Goal: Task Accomplishment & Management: Manage account settings

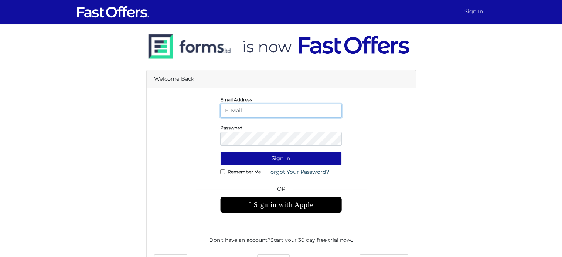
click at [248, 105] on input "email" at bounding box center [281, 111] width 122 height 14
drag, startPoint x: 404, startPoint y: 131, endPoint x: 257, endPoint y: 90, distance: 152.8
click at [393, 128] on div "Password" at bounding box center [281, 134] width 265 height 22
click at [229, 109] on input "email" at bounding box center [281, 111] width 122 height 14
type input "stephanienause@gmail.com"
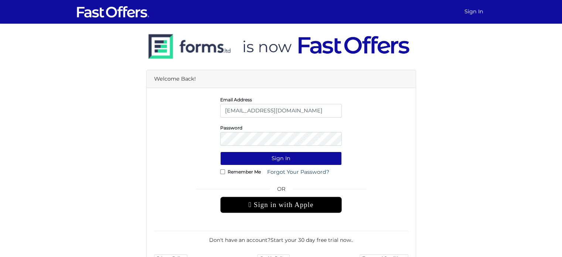
click at [373, 104] on div "Email Address stephanienause@gmail.com" at bounding box center [281, 106] width 265 height 22
click at [220, 152] on button "Sign In" at bounding box center [281, 159] width 122 height 14
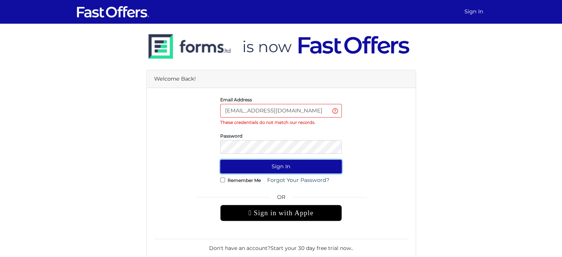
click at [247, 165] on button "Sign In" at bounding box center [281, 167] width 122 height 14
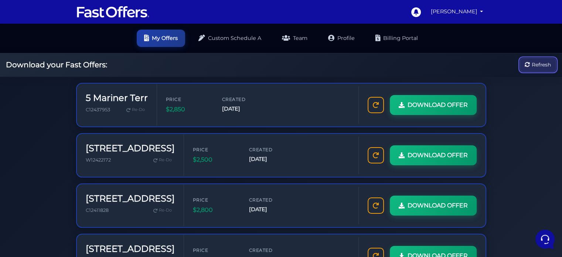
click at [540, 64] on span "Refresh" at bounding box center [541, 65] width 19 height 8
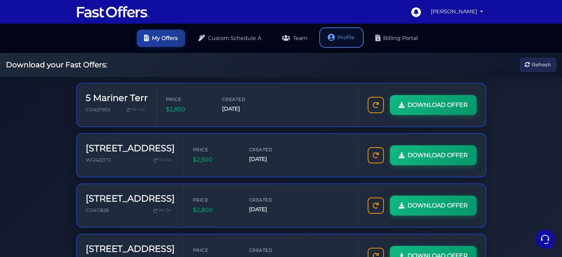
click at [345, 39] on link "Profile" at bounding box center [341, 37] width 41 height 17
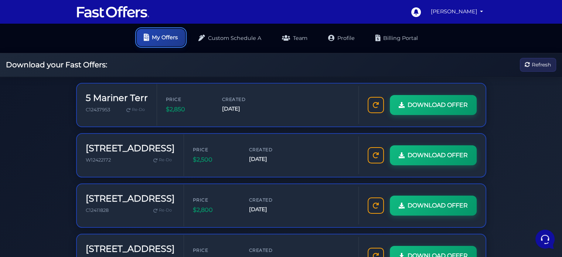
click at [168, 37] on link "My Offers" at bounding box center [161, 37] width 48 height 17
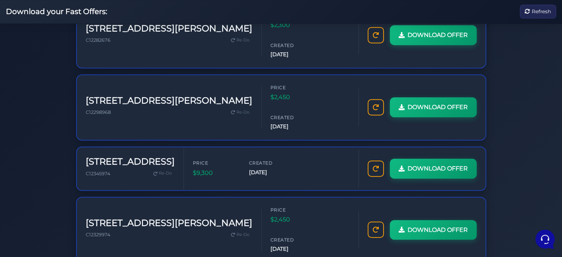
scroll to position [365, 0]
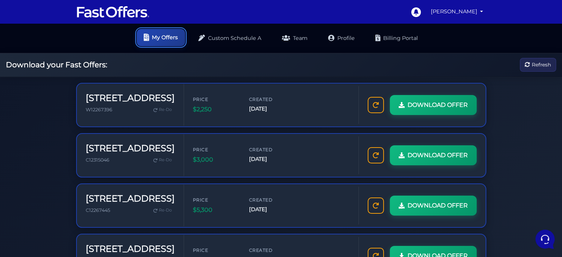
click at [155, 38] on link "My Offers" at bounding box center [161, 37] width 48 height 17
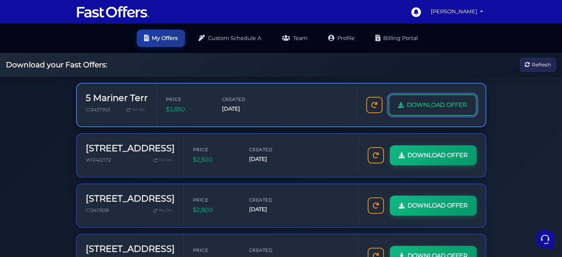
click at [425, 105] on span "DOWNLOAD OFFER" at bounding box center [437, 105] width 60 height 10
